Goal: Task Accomplishment & Management: Manage account settings

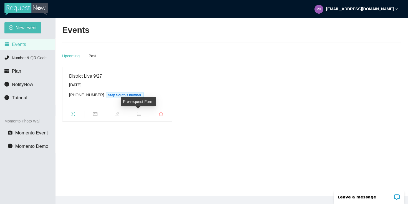
click at [121, 116] on span "edit" at bounding box center [117, 115] width 22 height 6
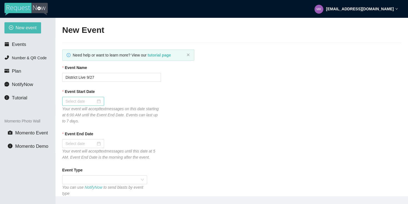
click at [93, 102] on div at bounding box center [83, 101] width 35 height 6
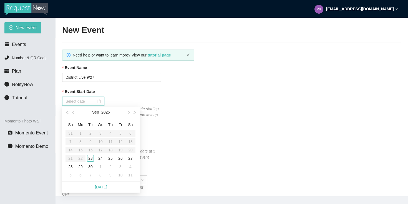
type textarea "Working on getting your request in!"
type input "[DATE]"
type textarea "Working on getting your request in!"
checkbox input "true"
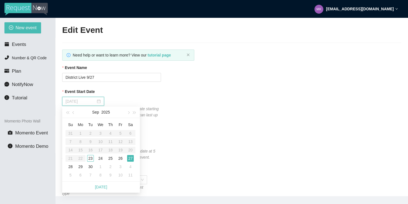
type input "[DATE]"
click at [131, 157] on div "27" at bounding box center [130, 158] width 7 height 7
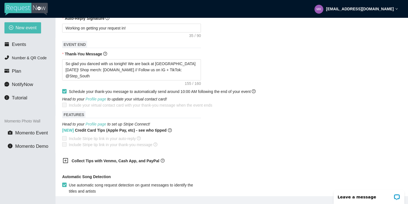
scroll to position [356, 0]
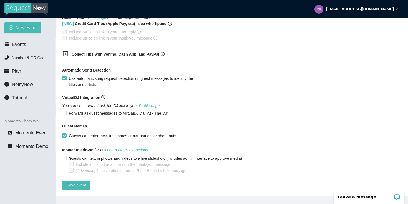
click at [80, 185] on main "Edit Event Need help or want to learn more? View our tutorial page Event Name D…" at bounding box center [232, 107] width 353 height 178
click at [81, 182] on span "Save event" at bounding box center [76, 185] width 19 height 6
